Goal: Check status: Check status

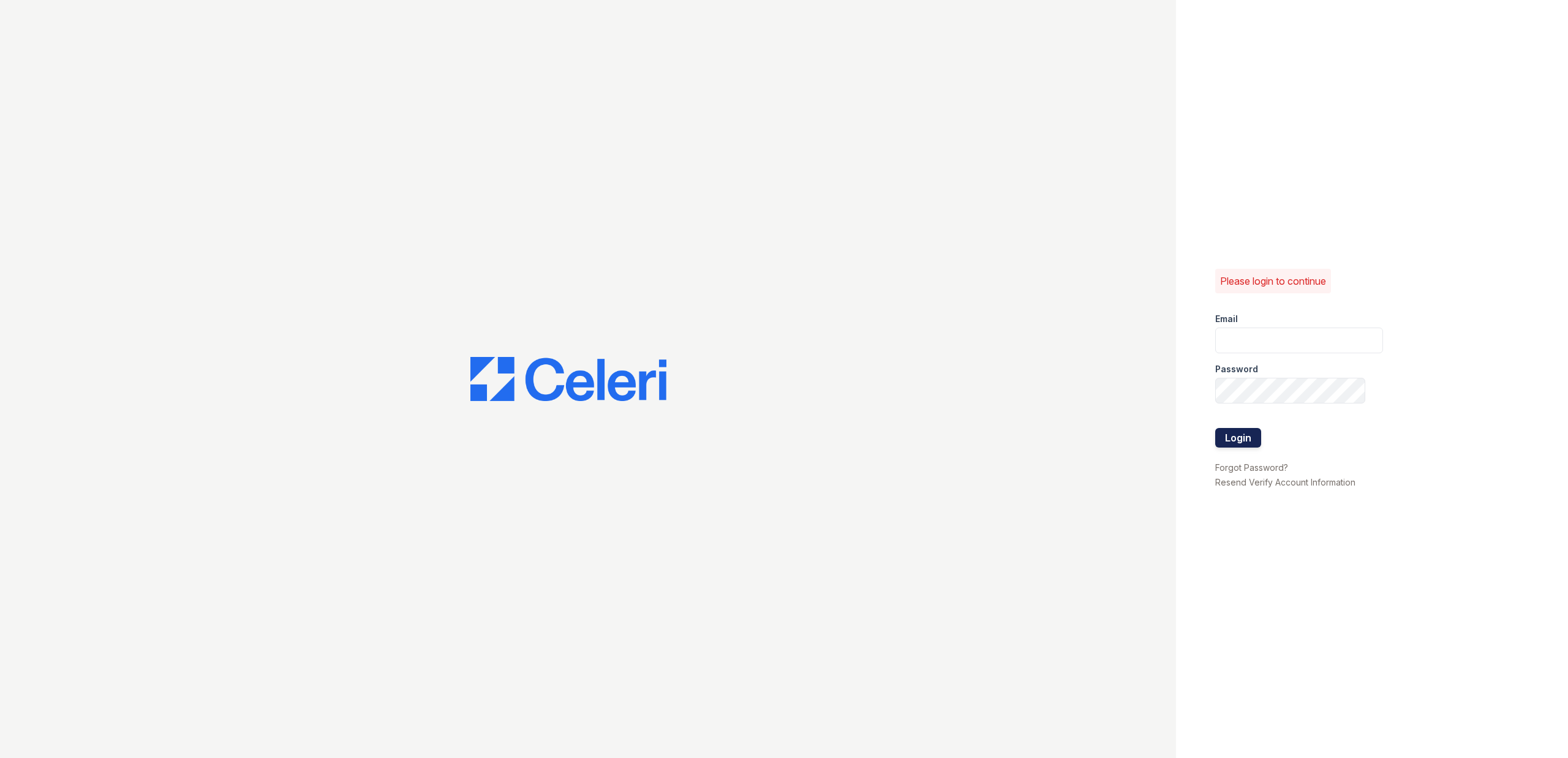
type input "Aspect.pm@cafmanagement.com"
click at [1222, 444] on button "Login" at bounding box center [1238, 437] width 46 height 19
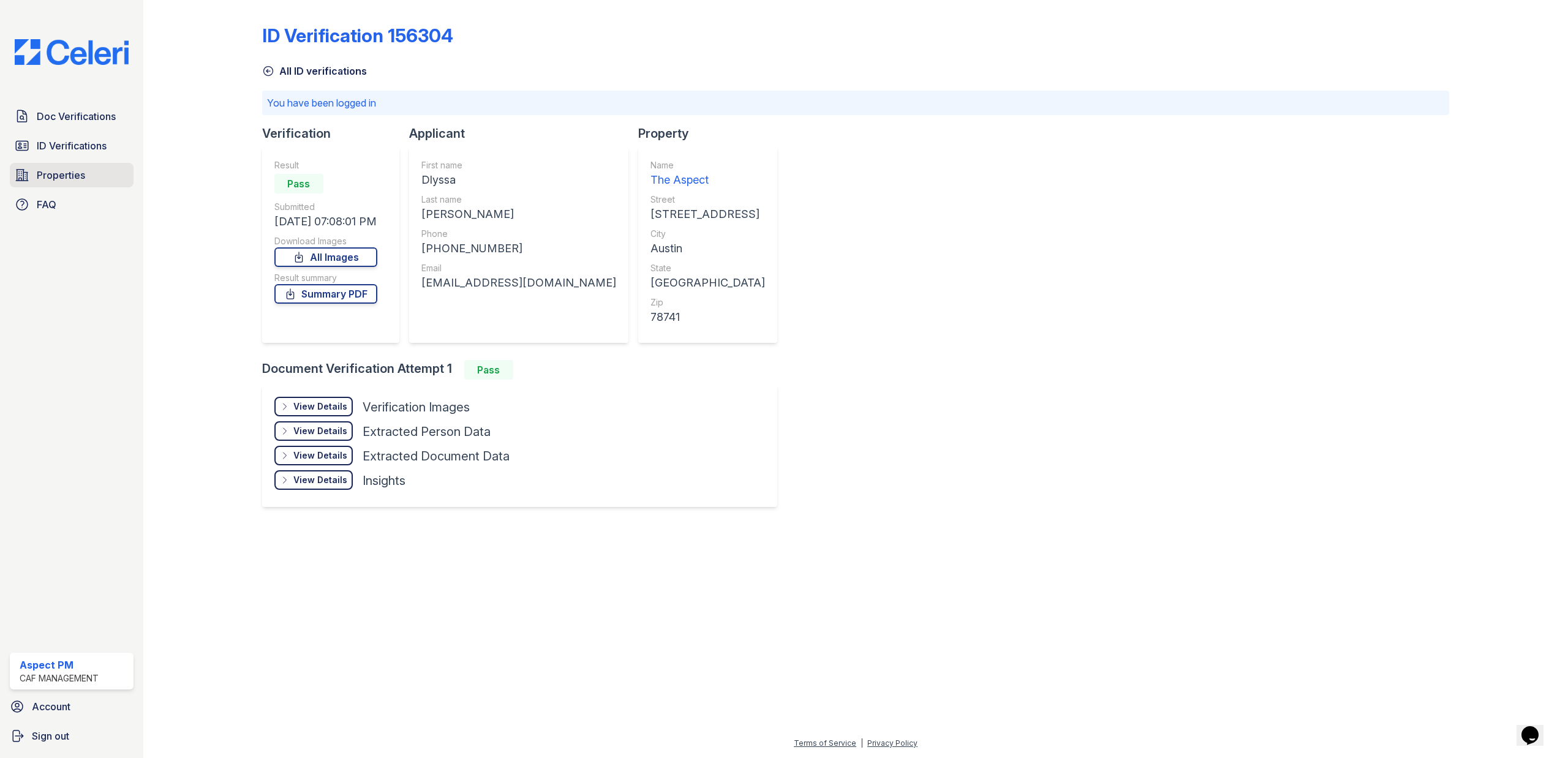
drag, startPoint x: 87, startPoint y: 146, endPoint x: 114, endPoint y: 172, distance: 37.5
click at [87, 146] on span "ID Verifications" at bounding box center [71, 146] width 70 height 15
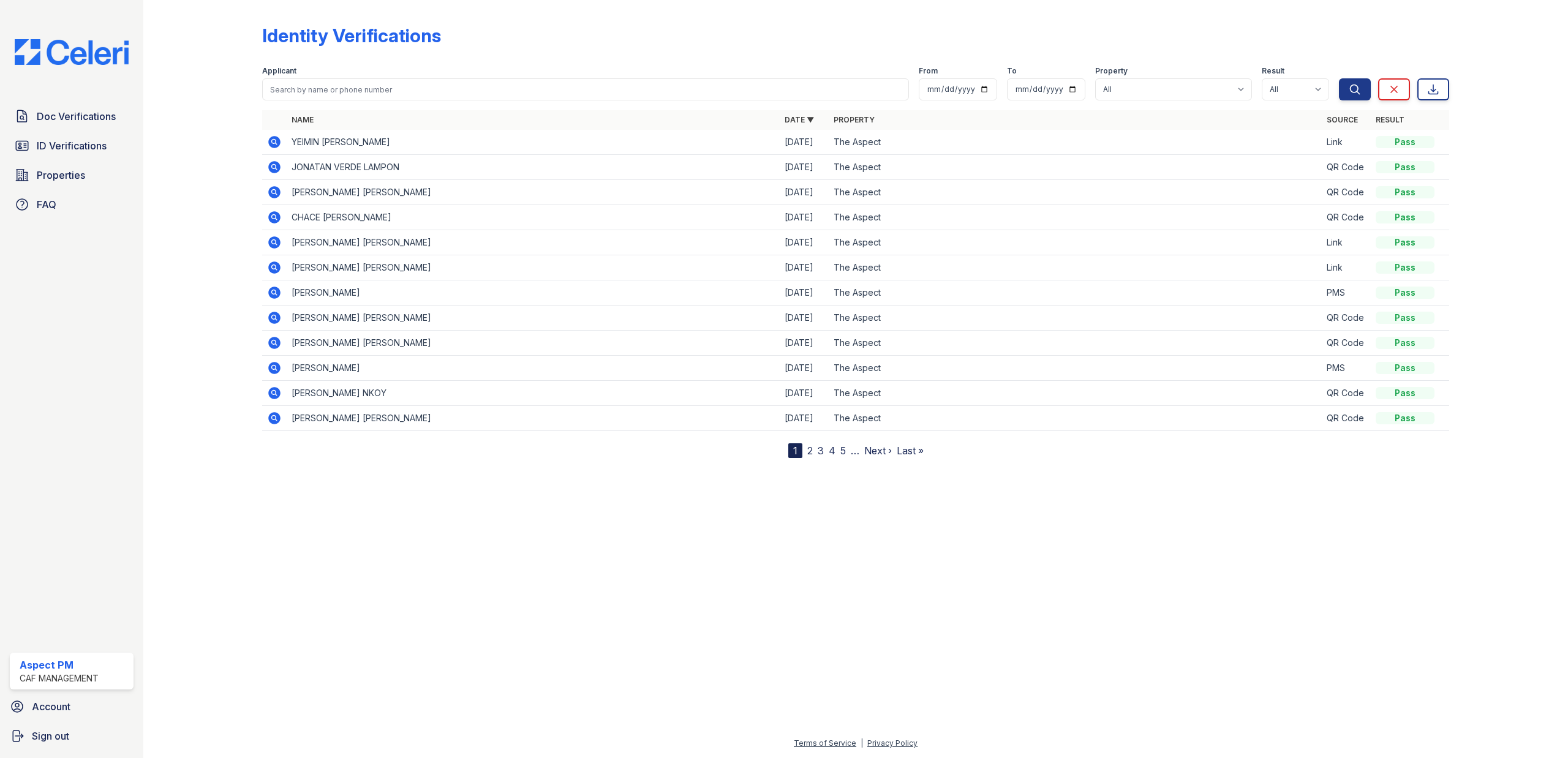
click at [270, 145] on icon at bounding box center [274, 141] width 12 height 12
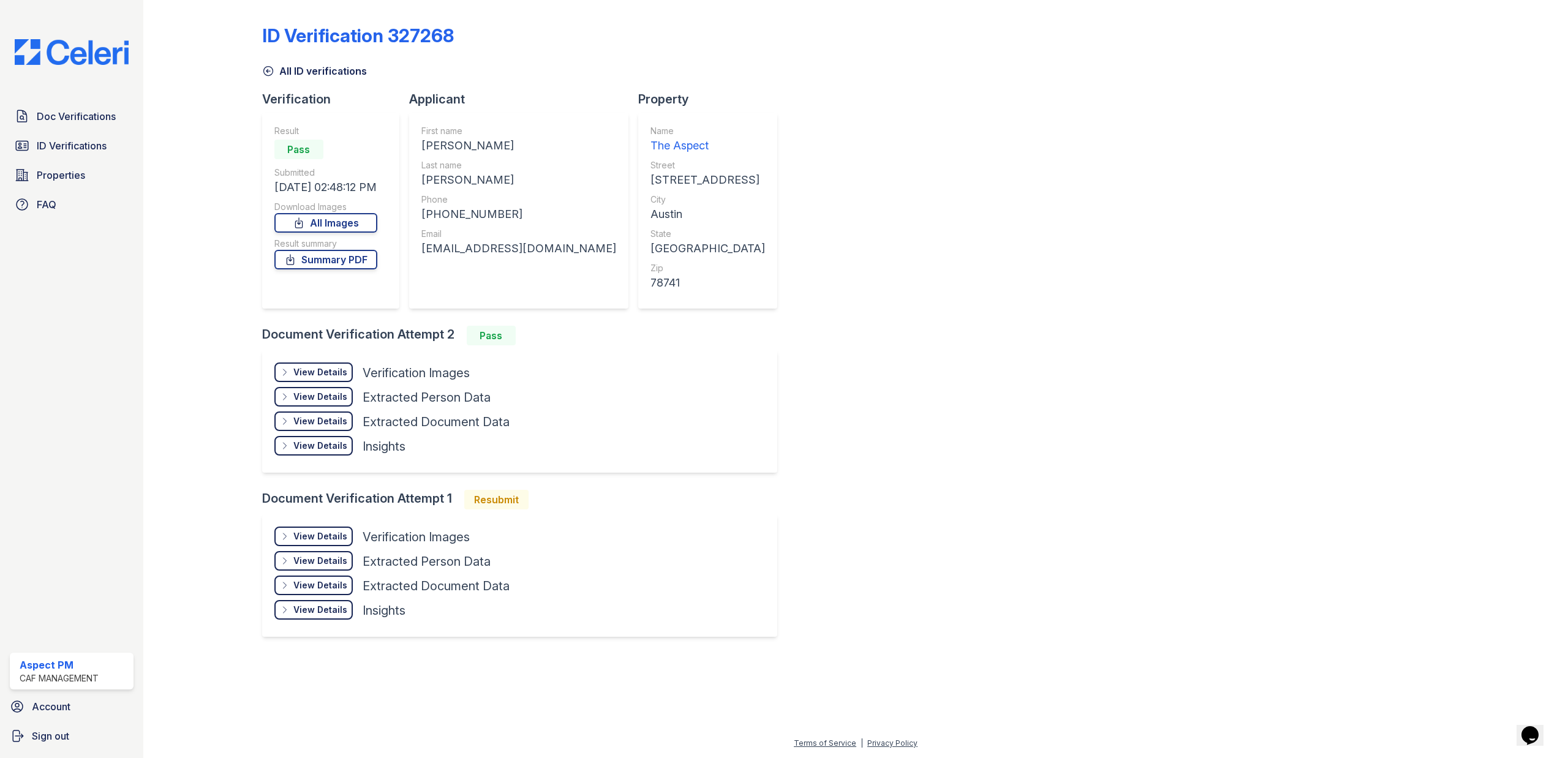
drag, startPoint x: 800, startPoint y: 608, endPoint x: 566, endPoint y: 522, distance: 249.3
click at [800, 608] on div "ID Verification 327268 All ID verifications Verification Result Pass Submitted …" at bounding box center [856, 329] width 1188 height 649
click at [326, 376] on div "View Details" at bounding box center [320, 372] width 54 height 12
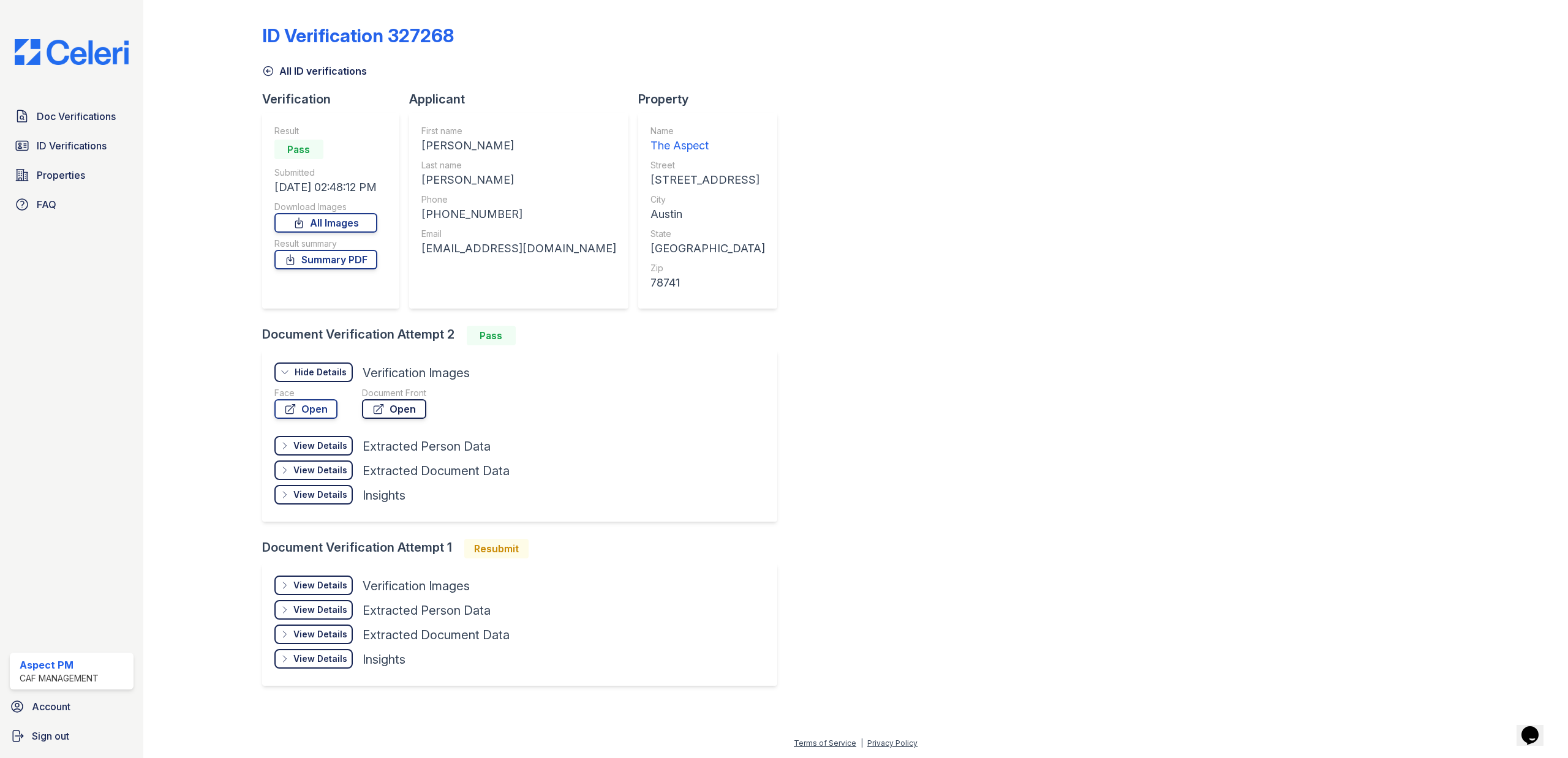
click at [389, 404] on link "Open" at bounding box center [394, 409] width 64 height 19
click at [62, 139] on span "ID Verifications" at bounding box center [71, 146] width 70 height 15
